Goal: Task Accomplishment & Management: Manage account settings

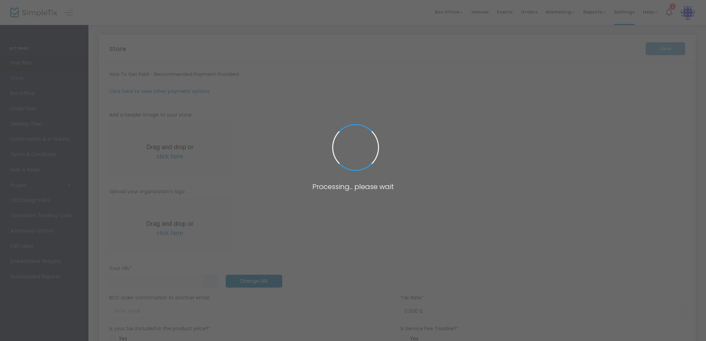
type input "[URL]"
type input "[EMAIL_ADDRESS][DOMAIN_NAME]"
type input "7.000 %"
type input "Command Decisions Wargames Center"
type input "[PHONE_NUMBER]"
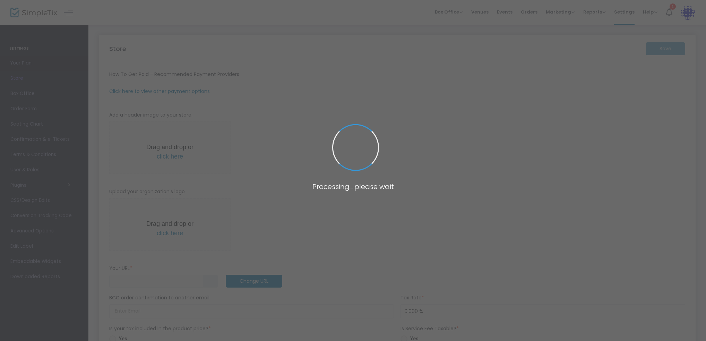
type input "[DOMAIN_NAME][URL]"
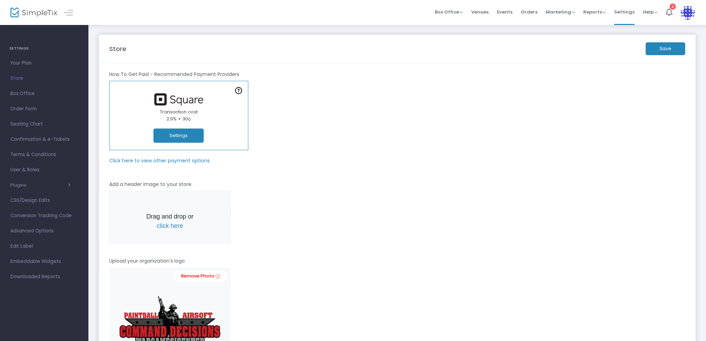
click at [35, 7] on div at bounding box center [27, 12] width 34 height 25
click at [42, 12] on img at bounding box center [33, 13] width 47 height 10
